Goal: Use online tool/utility: Utilize a website feature to perform a specific function

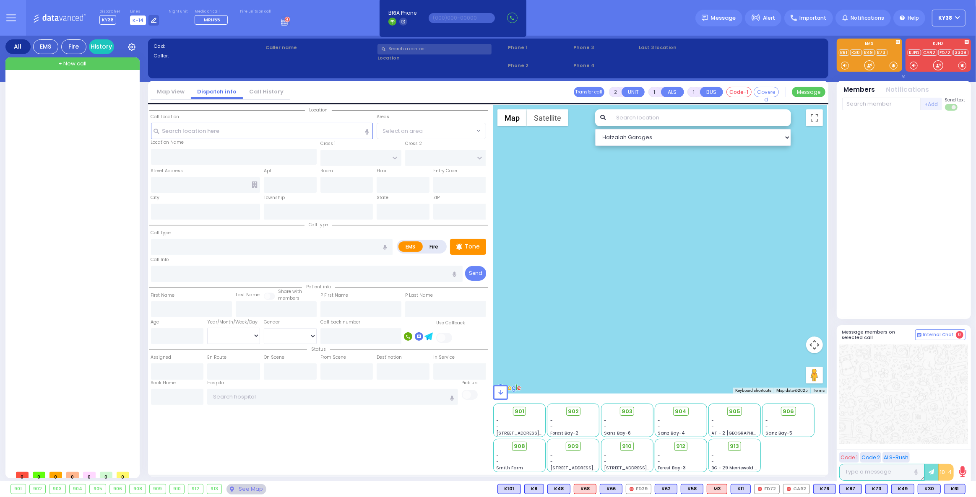
click at [140, 20] on span "K-14" at bounding box center [138, 21] width 16 height 10
click at [151, 22] on icon at bounding box center [153, 20] width 5 height 5
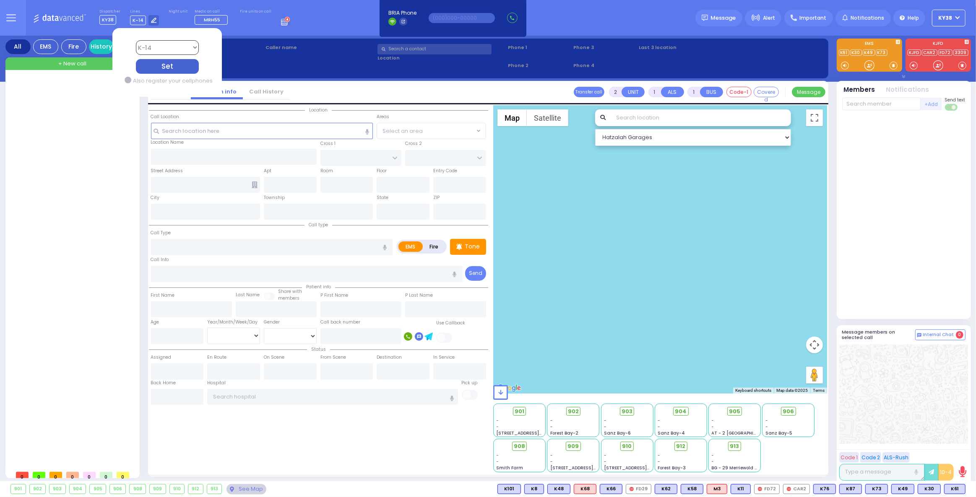
click at [191, 46] on select "Bay K-14 K-16 K-18 K-40 K-6 K-61 K-63 K-67 K-72 Medic 7 K-68 K-48 D-801 D-802 D…" at bounding box center [166, 47] width 63 height 15
select select "1"
click at [135, 40] on select "Bay K-14 K-16 K-18 K-40 K-6 K-61 K-63 K-67 K-72 Medic 7 K-68 K-48 D-801 D-802 D…" at bounding box center [166, 47] width 63 height 15
click at [174, 64] on div "Set" at bounding box center [166, 66] width 63 height 15
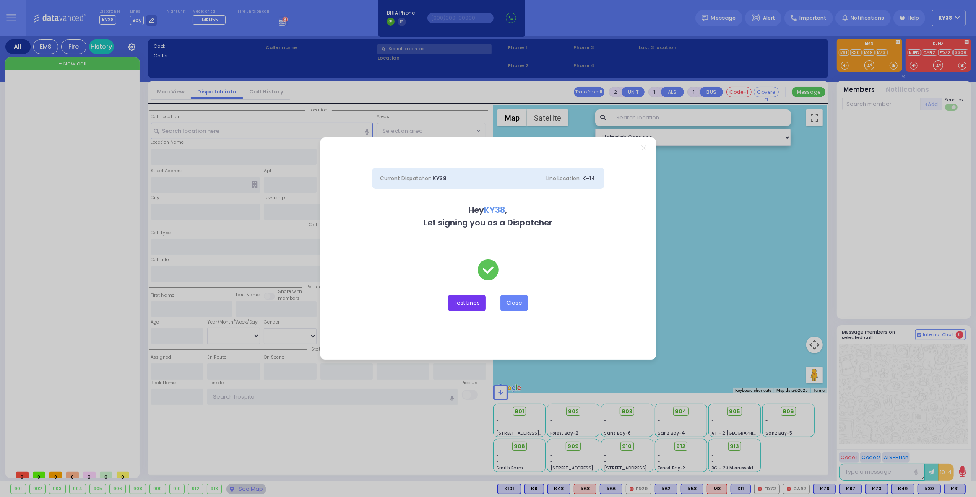
click at [473, 304] on button "Test Lines" at bounding box center [467, 303] width 38 height 16
type input "8457831212"
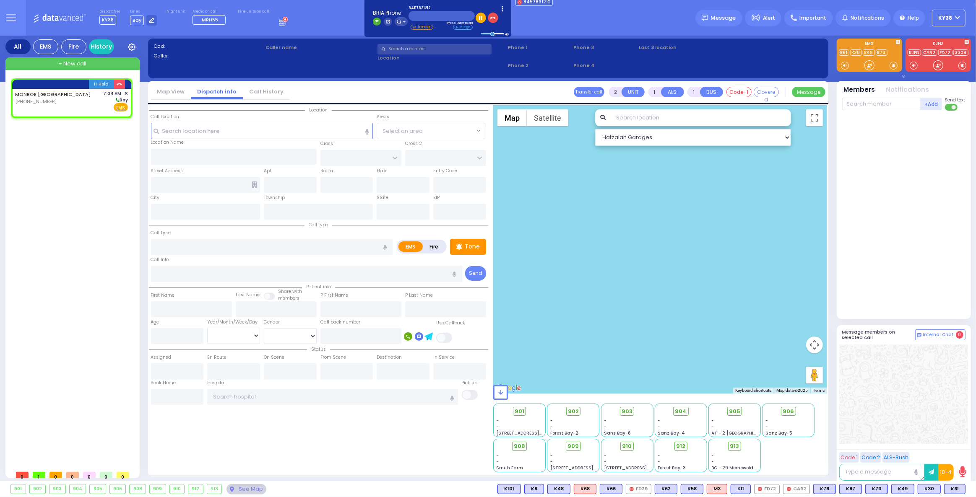
select select
radio input "true"
select select
type input "07:04"
select select "Hatzalah Garages"
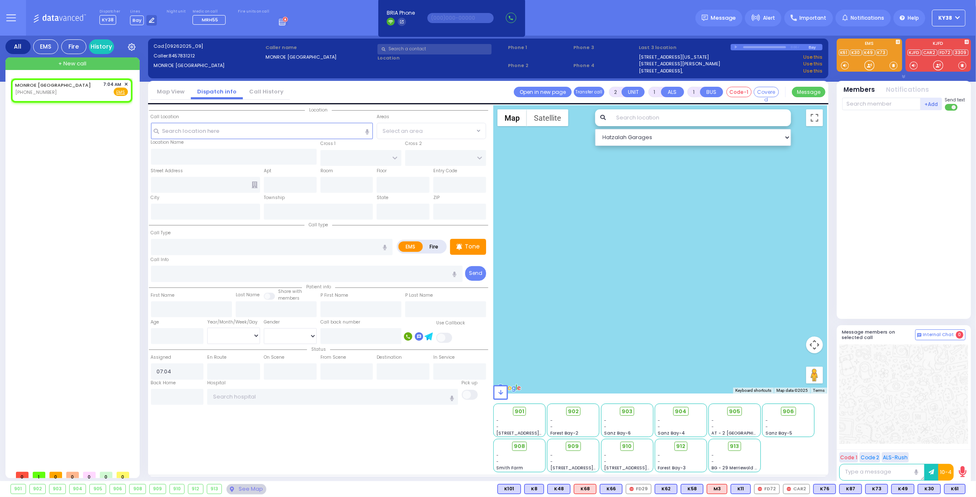
select select
radio input "true"
select select
select select "Hatzalah Garages"
click at [126, 85] on span "✕" at bounding box center [126, 84] width 4 height 7
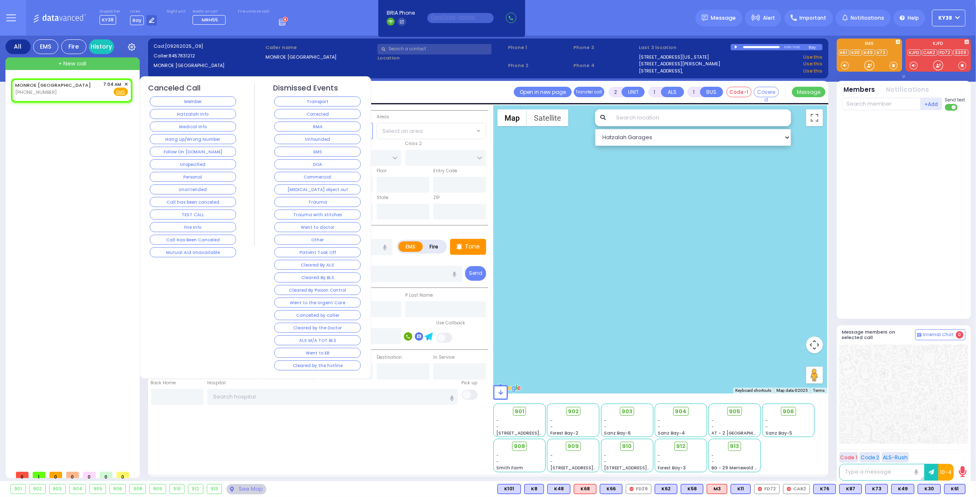
click at [127, 81] on span "✕" at bounding box center [126, 84] width 4 height 7
click at [175, 102] on button "Member" at bounding box center [193, 101] width 86 height 10
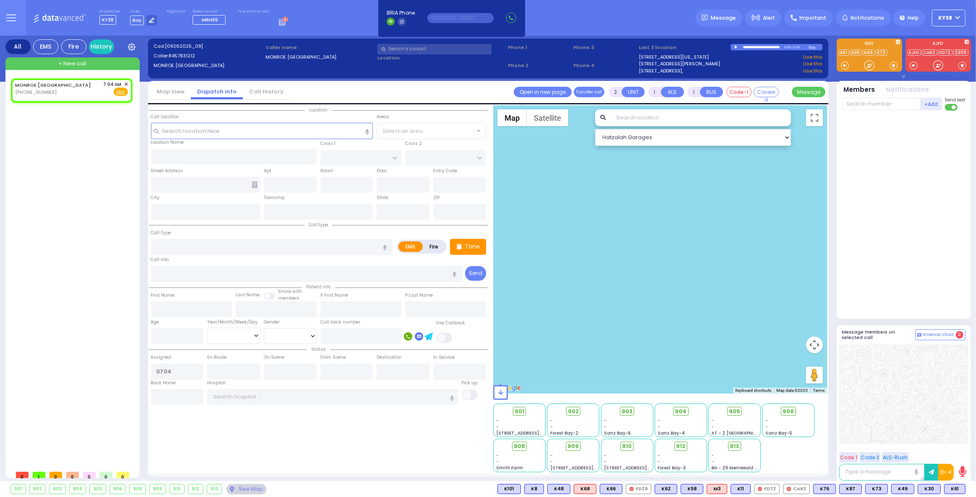
click at [99, 162] on div "MONROE [GEOGRAPHIC_DATA] [PHONE_NUMBER] 7:04 AM ✕ EMS" at bounding box center [73, 272] width 125 height 388
select select
radio input "true"
select select
